Goal: Task Accomplishment & Management: Manage account settings

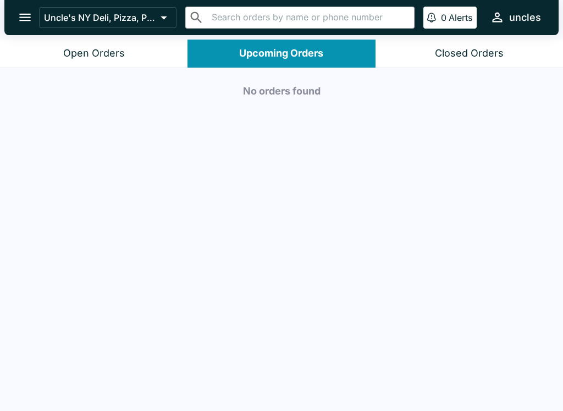
click at [460, 60] on button "Closed Orders" at bounding box center [468, 54] width 187 height 28
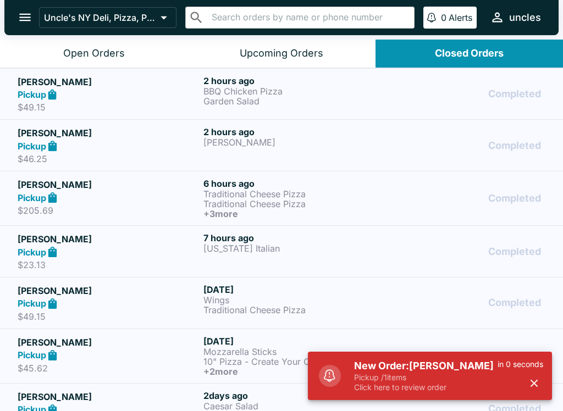
click at [435, 379] on p "Pickup / 1 items" at bounding box center [425, 378] width 143 height 10
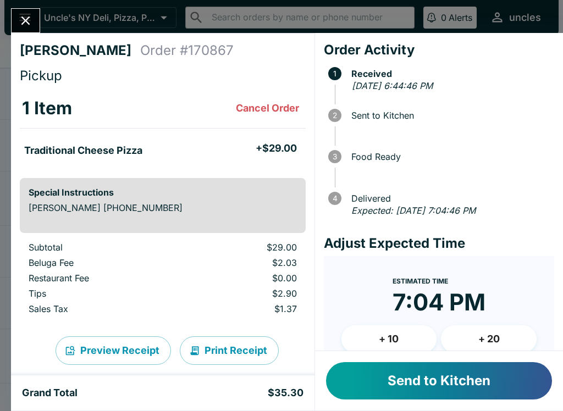
click at [396, 407] on div "Send to Kitchen" at bounding box center [439, 380] width 248 height 59
click at [394, 381] on button "Send to Kitchen" at bounding box center [439, 380] width 226 height 37
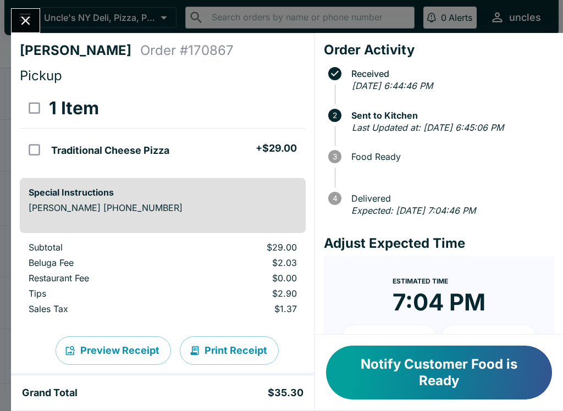
click at [31, 30] on button "Close" at bounding box center [26, 21] width 28 height 24
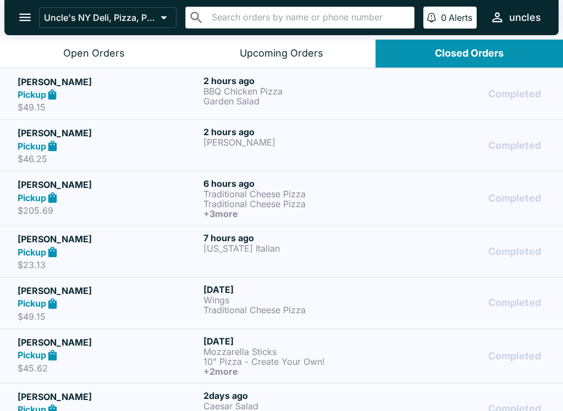
click at [80, 80] on h5 "[PERSON_NAME]" at bounding box center [108, 81] width 181 height 13
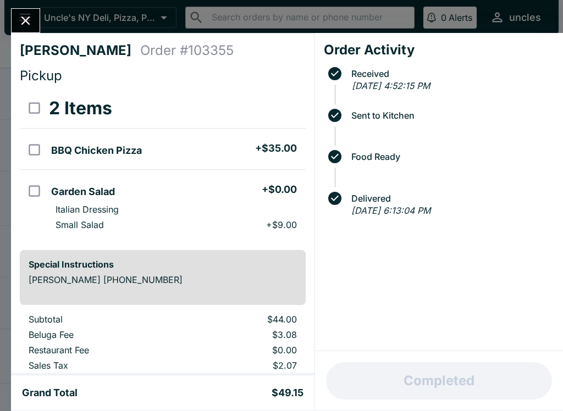
click at [272, 403] on div "Grand Total $49.15" at bounding box center [162, 392] width 303 height 35
click at [287, 401] on div "Grand Total $49.15" at bounding box center [162, 392] width 303 height 35
click at [23, 14] on icon "Close" at bounding box center [25, 20] width 15 height 15
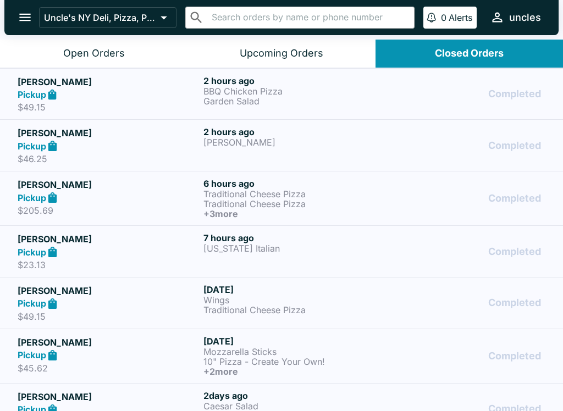
scroll to position [-4, 0]
click at [173, 40] on button "Open Orders" at bounding box center [93, 54] width 187 height 28
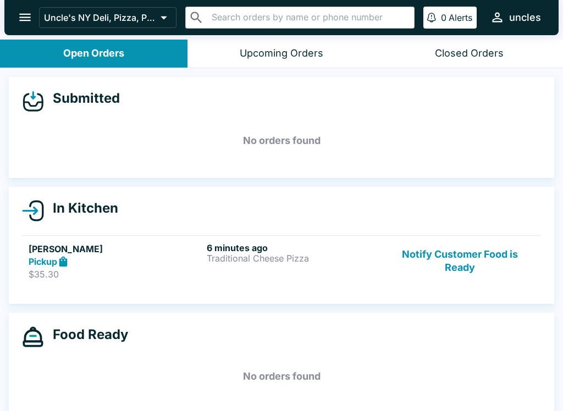
click at [294, 269] on div "6 minutes ago Traditional Cheese Pizza" at bounding box center [294, 261] width 174 height 38
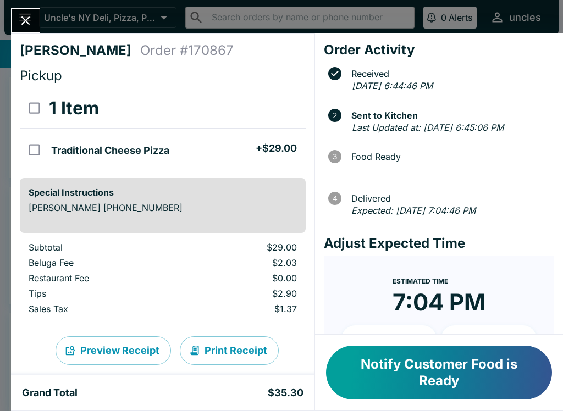
click at [449, 377] on button "Notify Customer Food is Ready" at bounding box center [439, 373] width 226 height 54
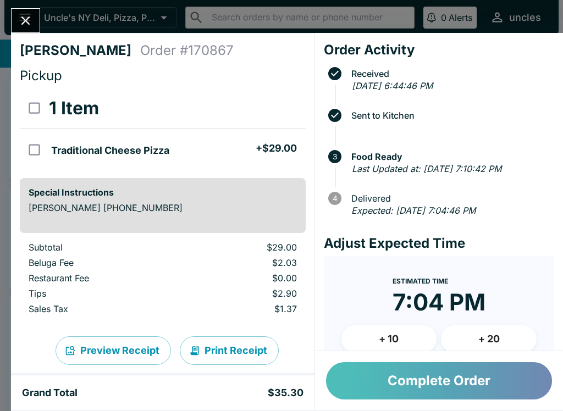
click at [425, 399] on button "Complete Order" at bounding box center [439, 380] width 226 height 37
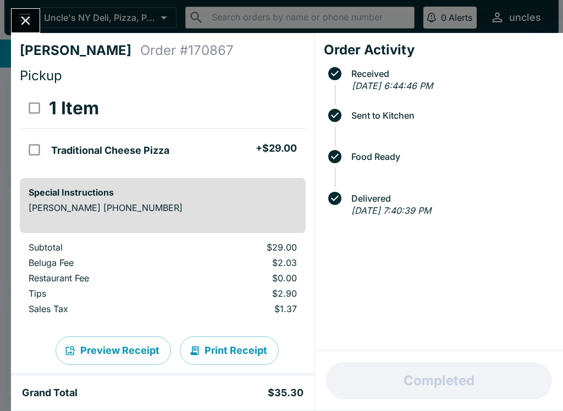
click at [29, 20] on icon "Close" at bounding box center [25, 20] width 15 height 15
